Goal: Information Seeking & Learning: Learn about a topic

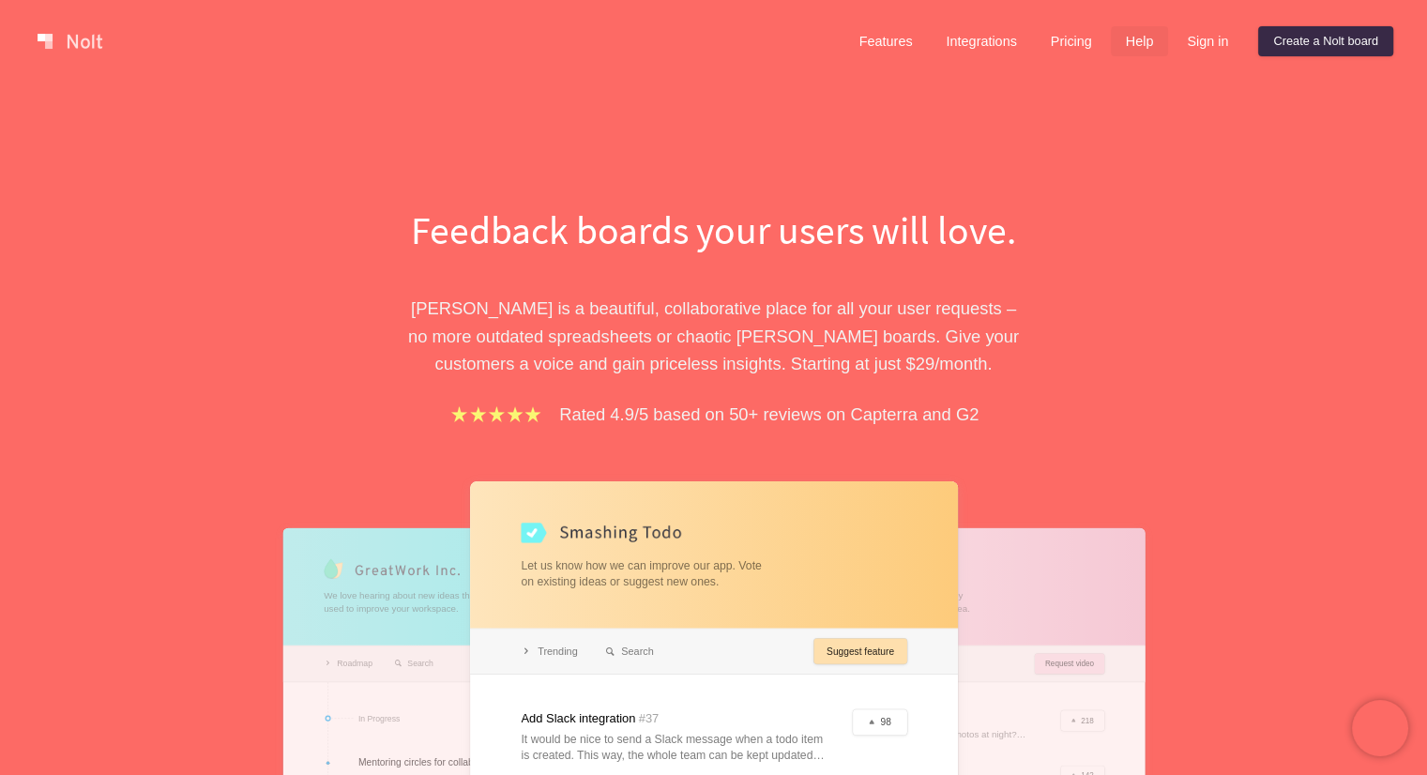
click at [1137, 52] on link "Help" at bounding box center [1140, 41] width 58 height 30
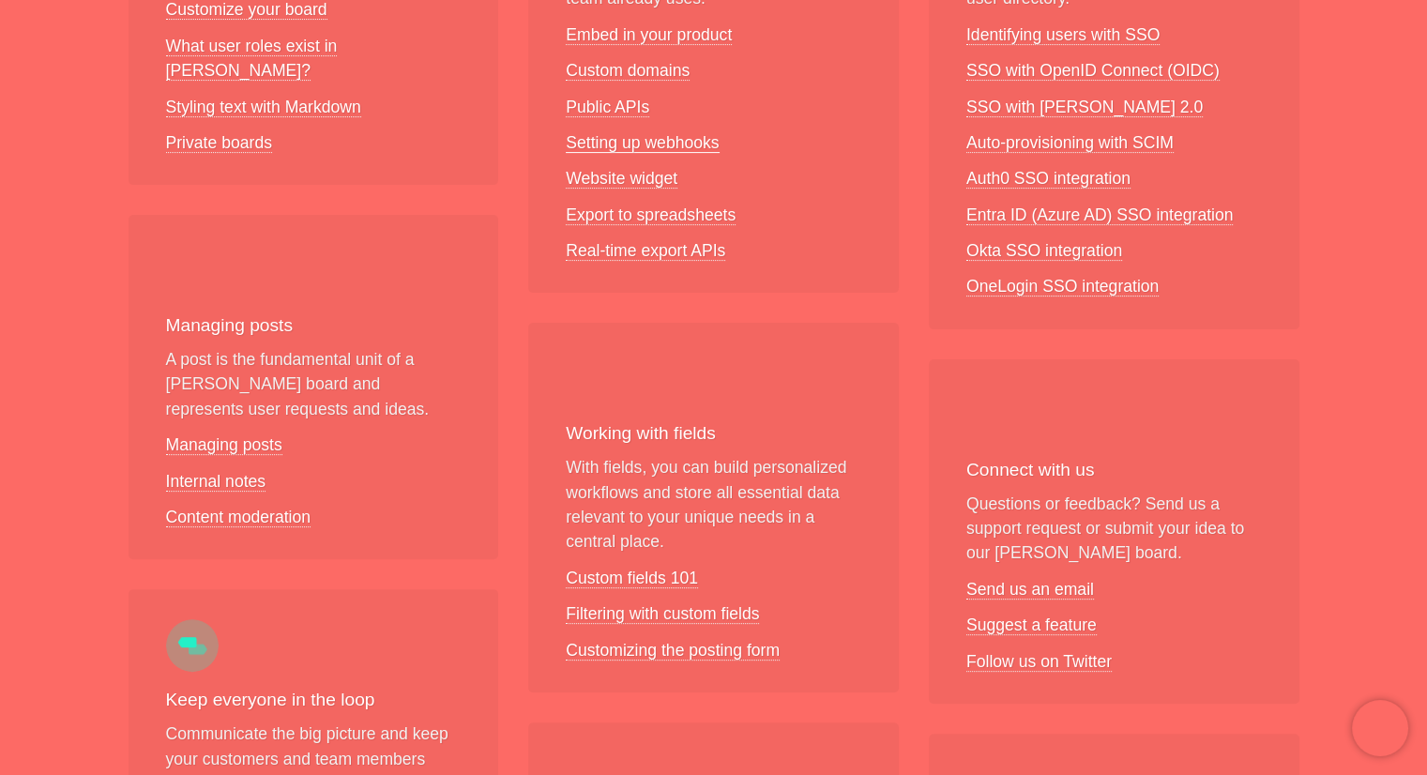
scroll to position [525, 0]
click at [188, 470] on link "Internal notes" at bounding box center [216, 480] width 100 height 20
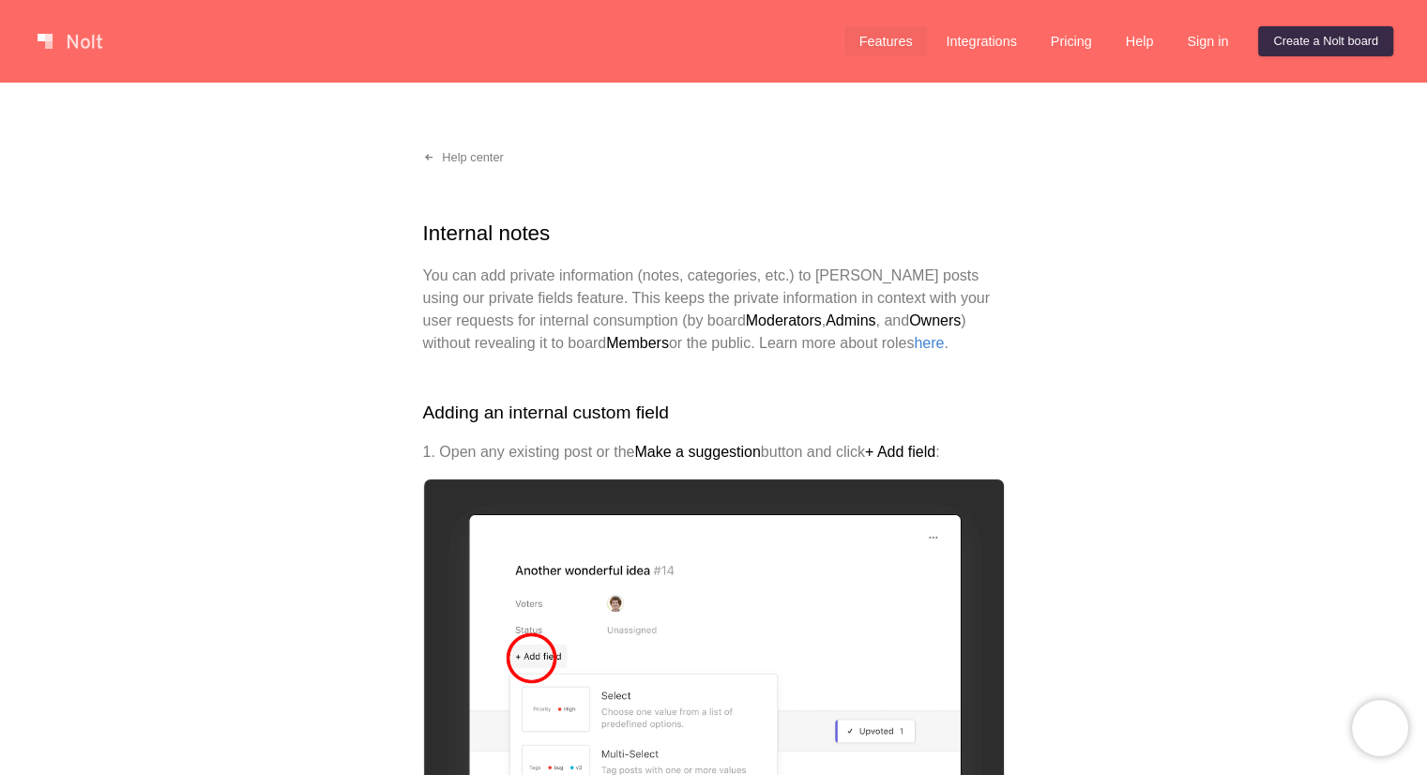
click at [889, 28] on link "Features" at bounding box center [886, 41] width 84 height 30
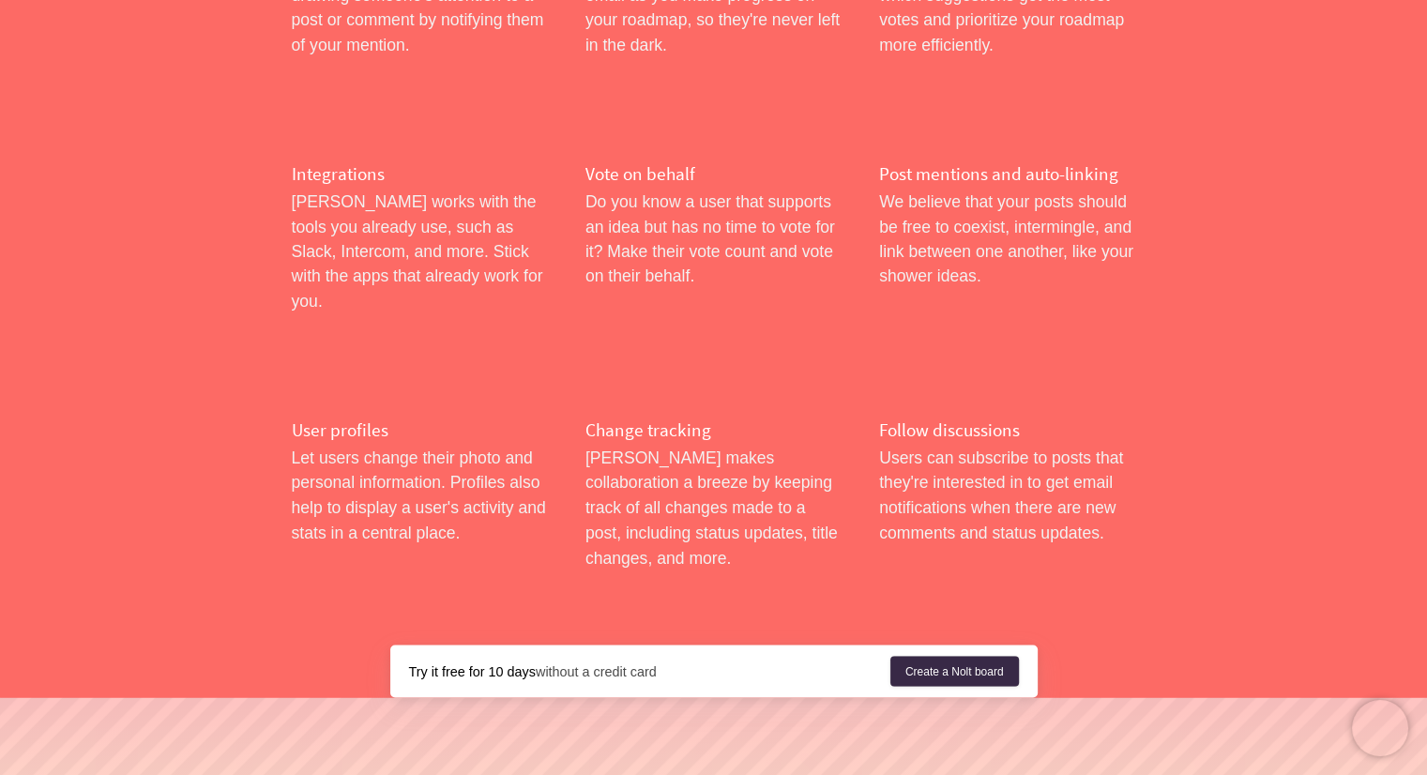
scroll to position [3051, 0]
